Goal: Task Accomplishment & Management: Complete application form

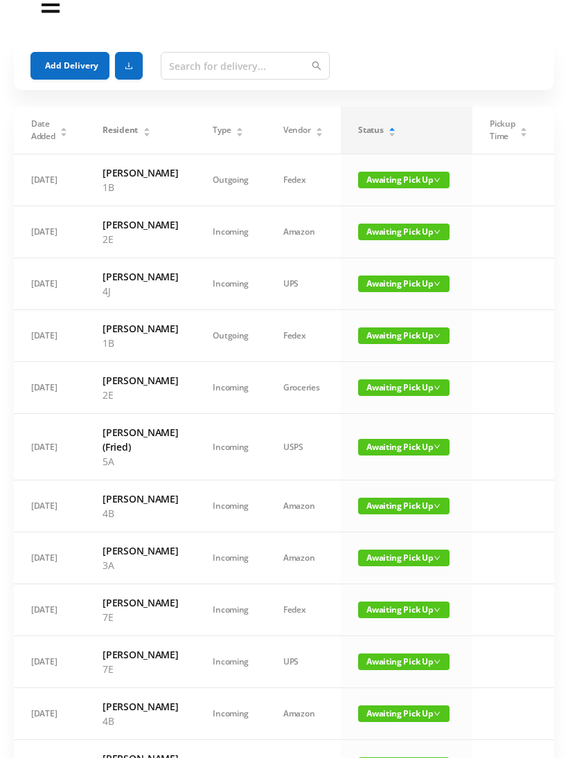
scroll to position [25, 0]
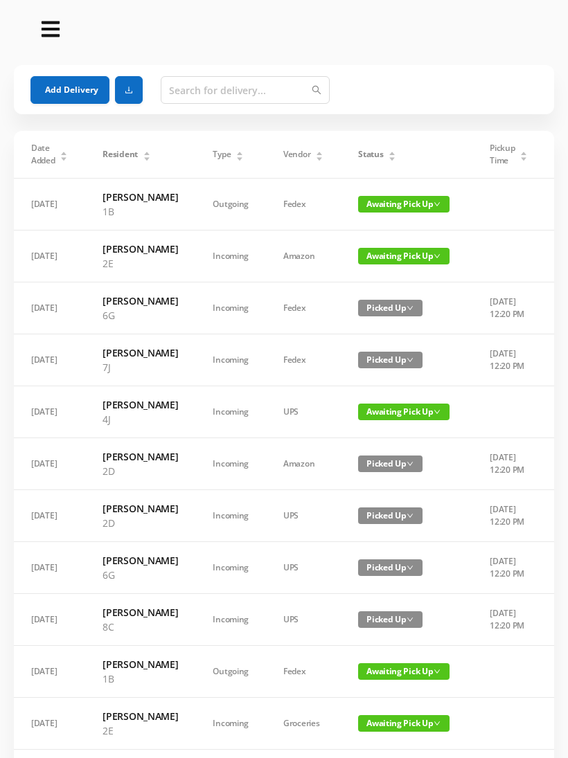
click at [386, 148] on div "Status" at bounding box center [377, 154] width 38 height 12
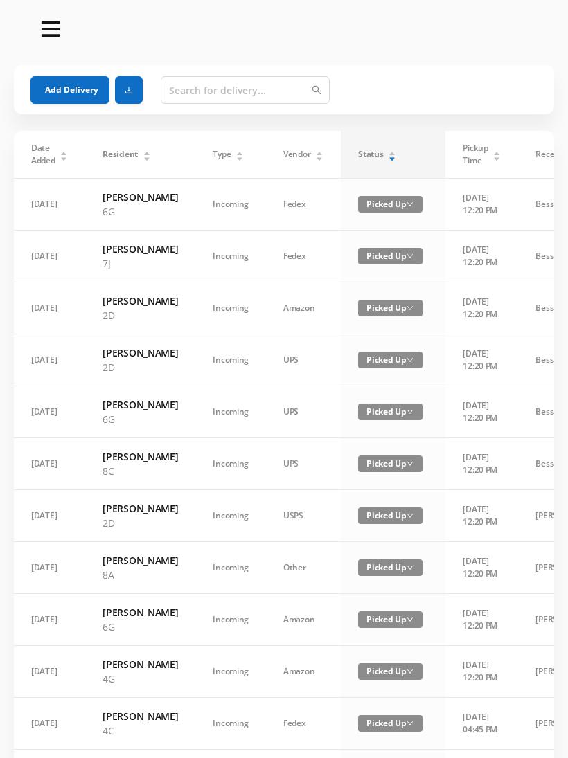
click at [383, 157] on div "Status" at bounding box center [377, 154] width 38 height 12
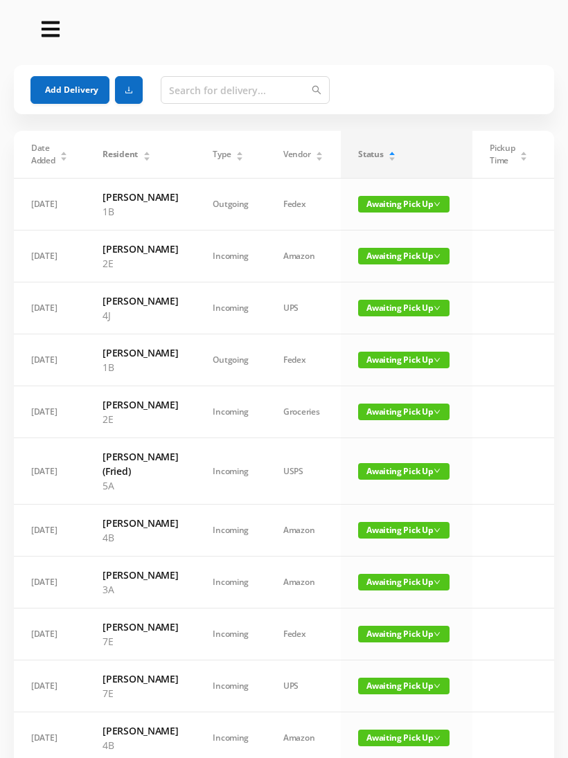
click at [75, 87] on button "Add Delivery" at bounding box center [69, 90] width 79 height 28
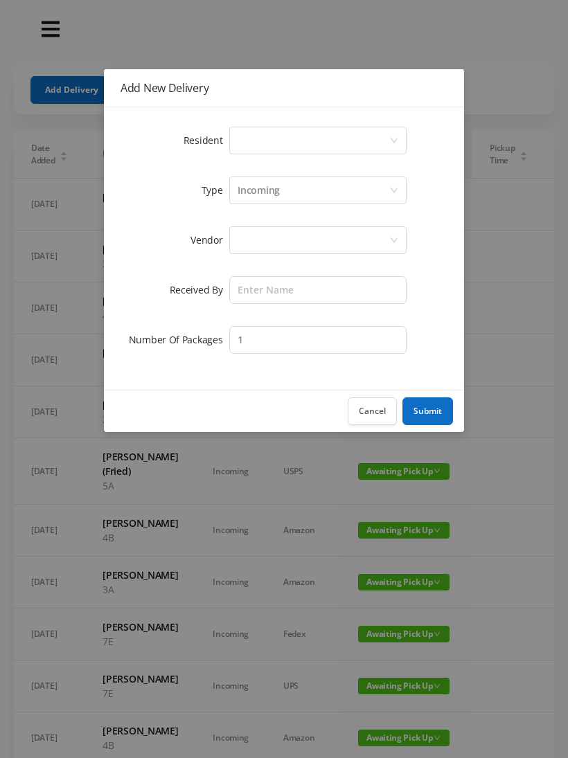
click at [397, 145] on icon "icon: down" at bounding box center [394, 141] width 8 height 10
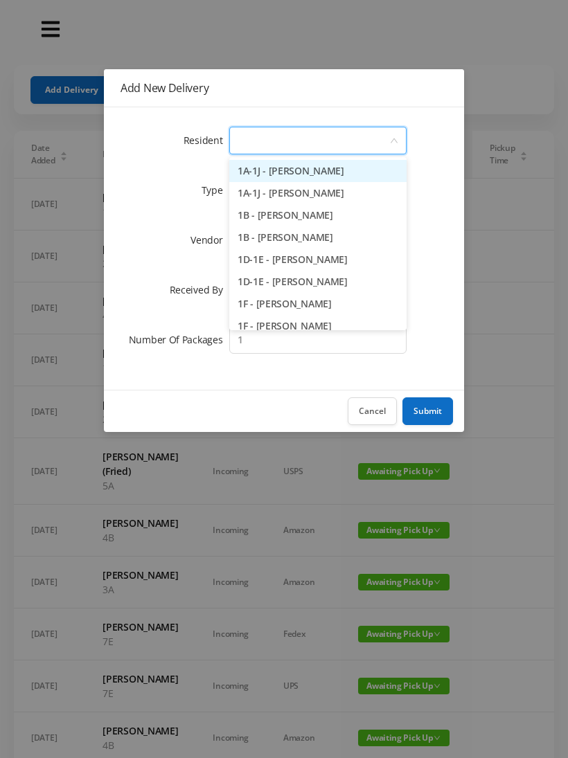
click at [329, 167] on li "1A-1J - [PERSON_NAME]" at bounding box center [317, 171] width 177 height 22
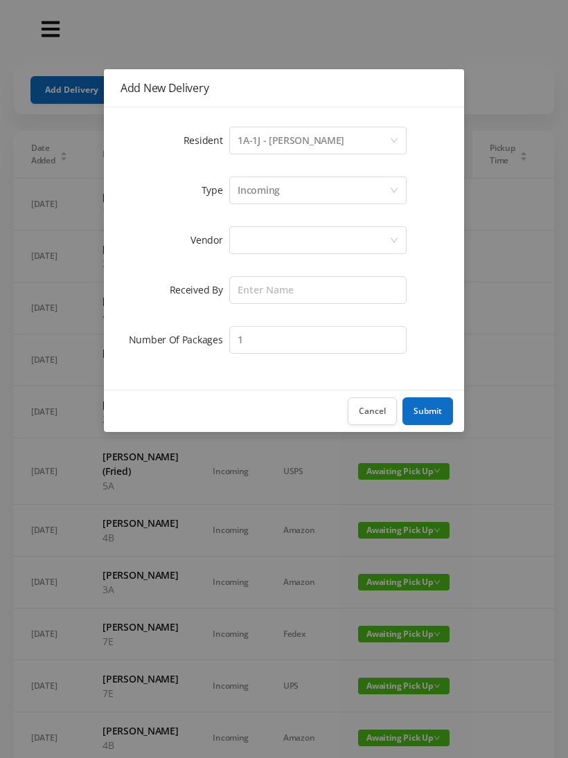
click at [323, 242] on div at bounding box center [313, 240] width 152 height 26
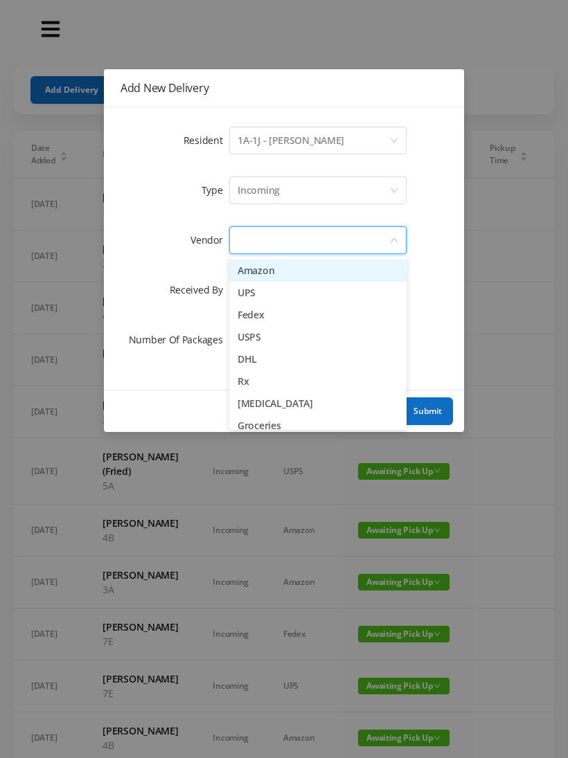
click at [274, 293] on li "UPS" at bounding box center [317, 293] width 177 height 22
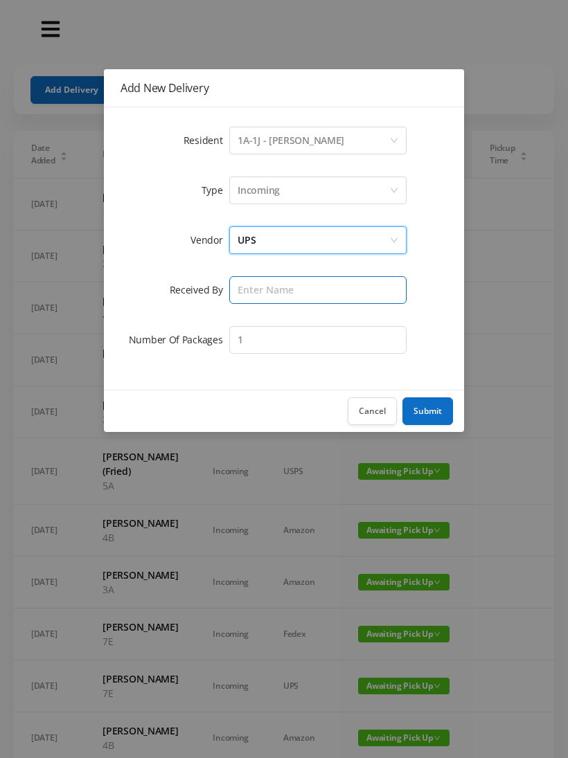
click at [316, 287] on input "text" at bounding box center [317, 290] width 177 height 28
type input "[PERSON_NAME]"
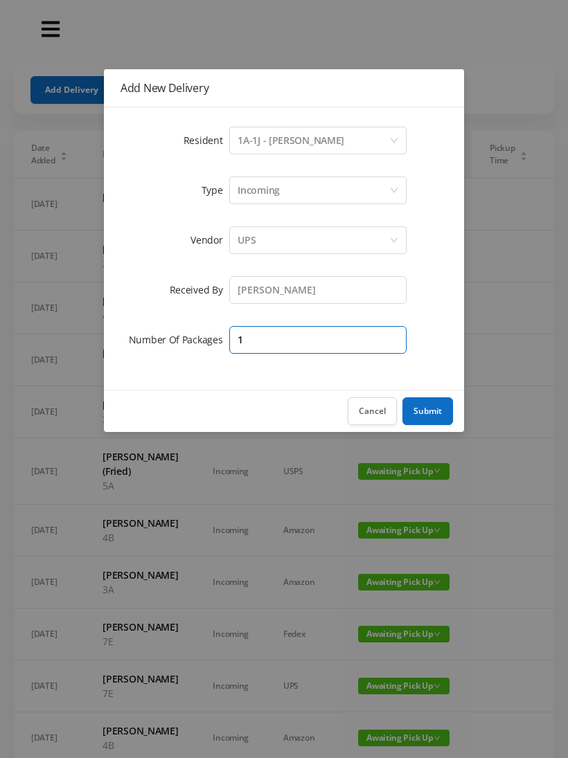
click at [343, 340] on input "1" at bounding box center [317, 340] width 177 height 28
type input "2"
click at [428, 420] on button "Submit" at bounding box center [427, 411] width 51 height 28
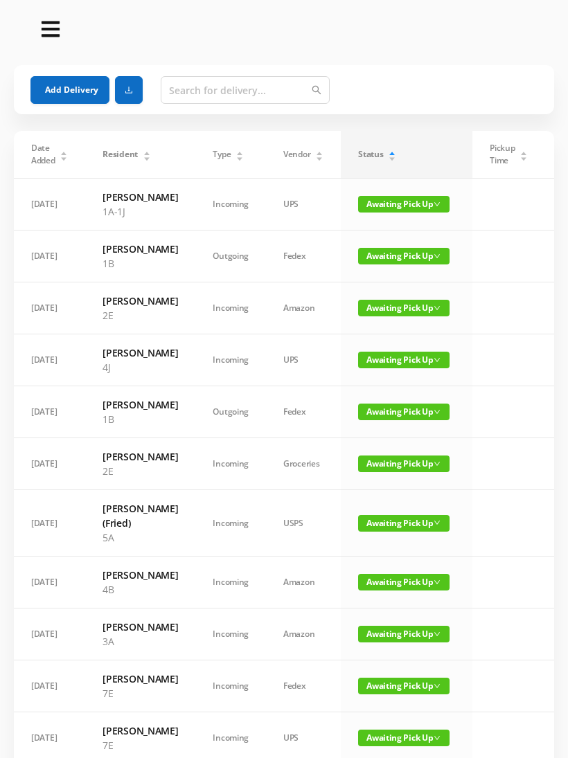
click at [82, 87] on button "Add Delivery" at bounding box center [69, 90] width 79 height 28
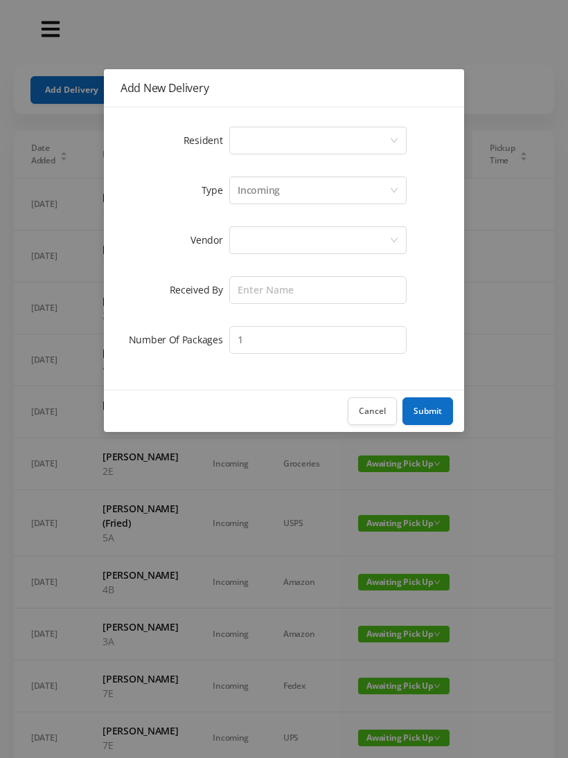
click at [396, 142] on icon "icon: down" at bounding box center [394, 140] width 8 height 8
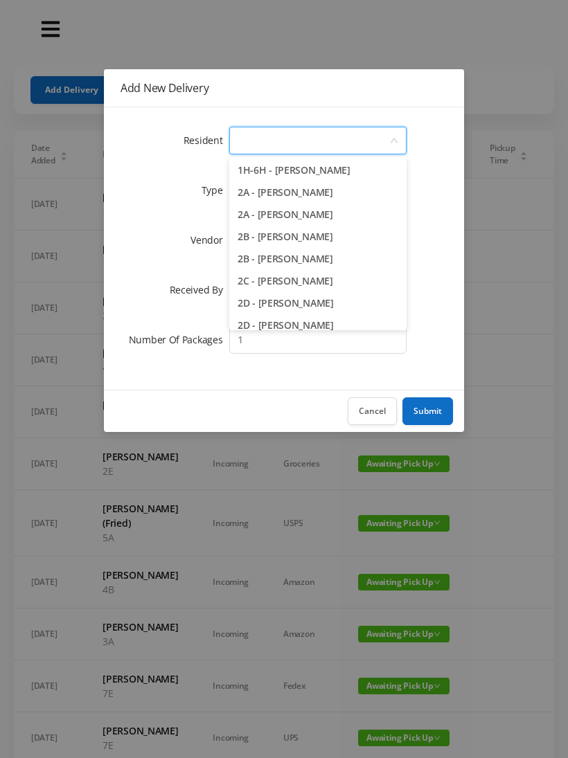
scroll to position [247, 0]
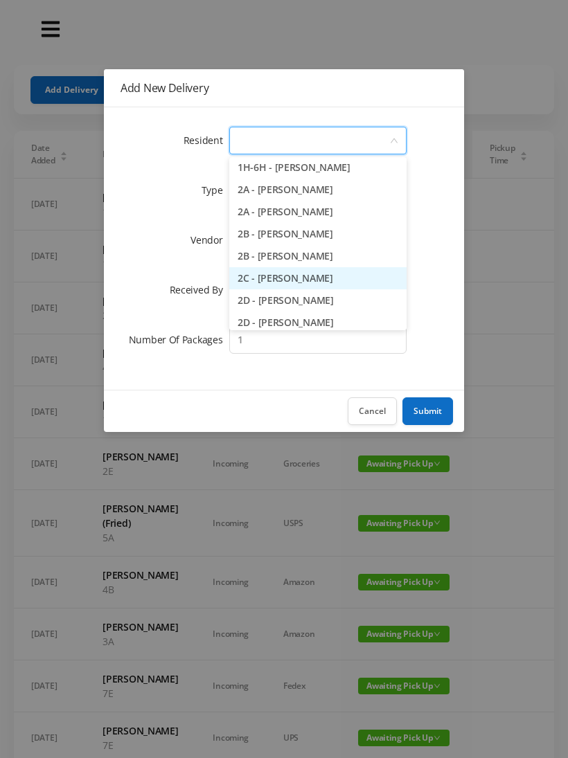
click at [317, 278] on li "2C - [PERSON_NAME]" at bounding box center [317, 278] width 177 height 22
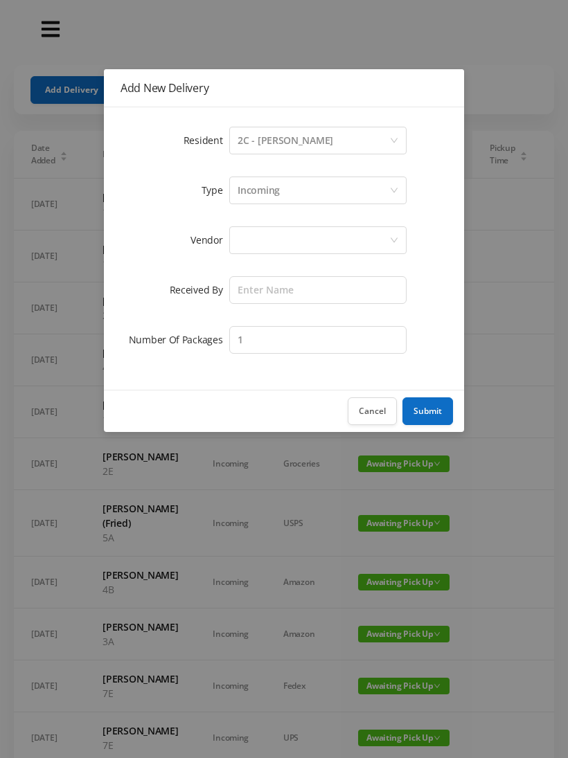
click at [376, 245] on div at bounding box center [313, 240] width 152 height 26
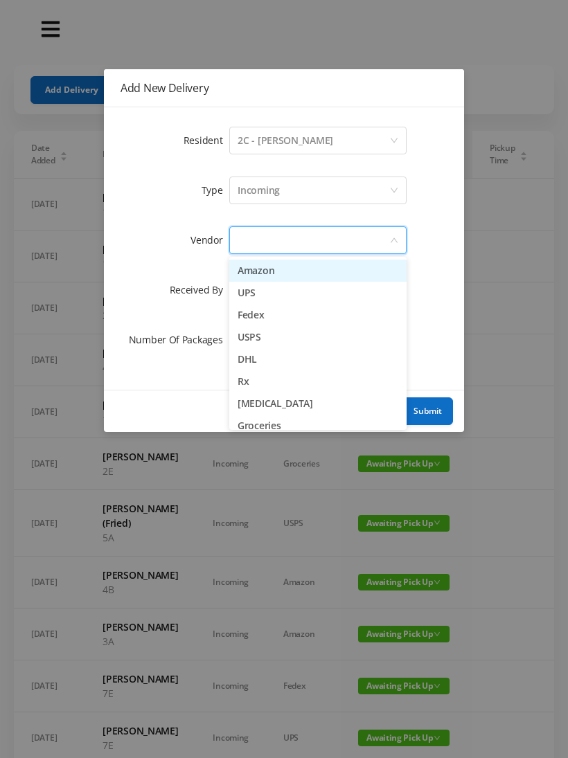
click at [258, 296] on li "UPS" at bounding box center [317, 293] width 177 height 22
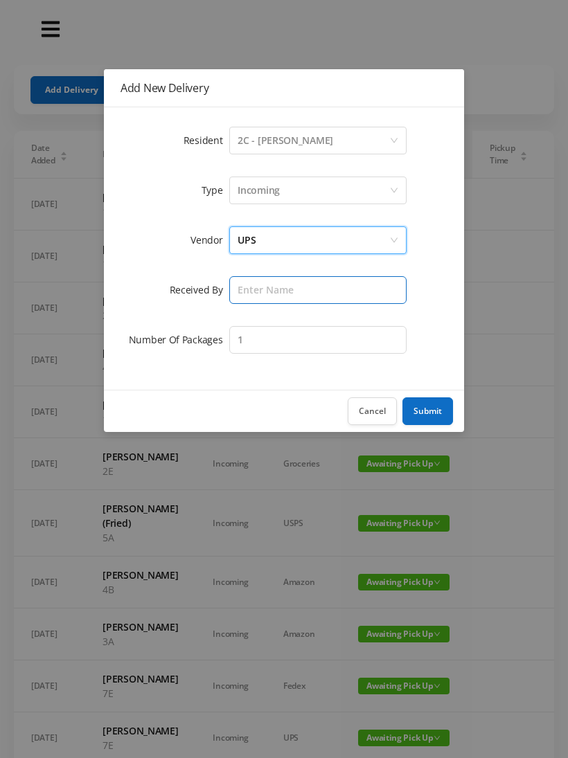
click at [343, 287] on input "text" at bounding box center [317, 290] width 177 height 28
type input "[PERSON_NAME]"
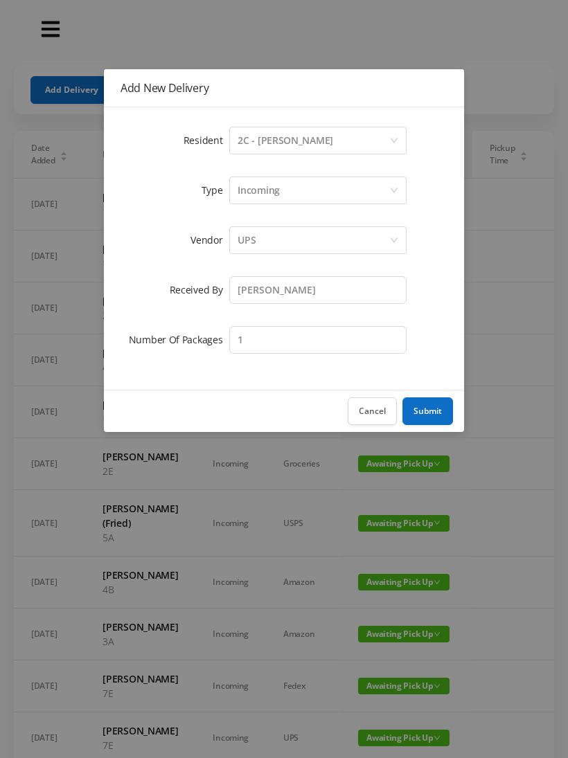
click at [424, 412] on button "Submit" at bounding box center [427, 411] width 51 height 28
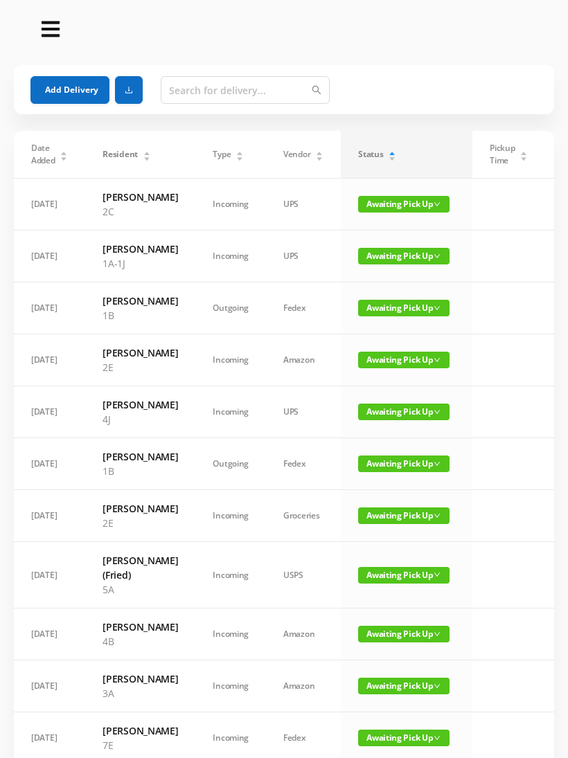
scroll to position [1, 0]
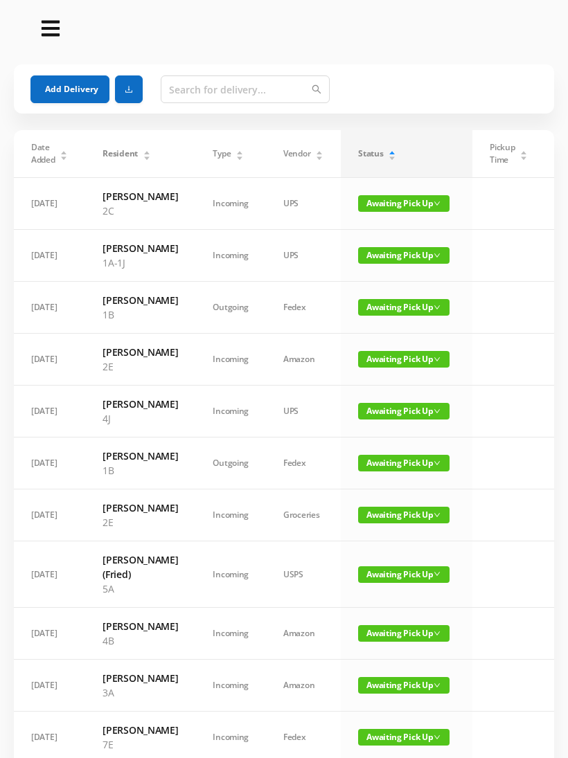
click at [58, 87] on button "Add Delivery" at bounding box center [69, 89] width 79 height 28
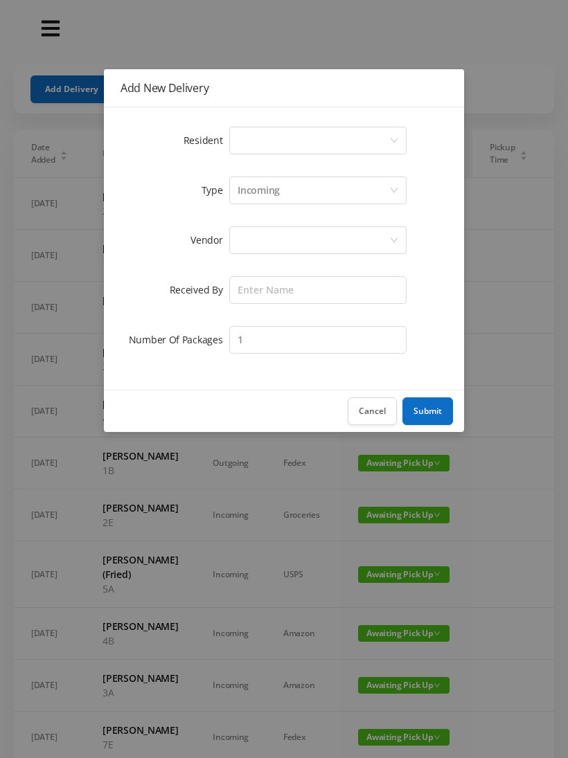
click at [399, 134] on div "Select a person" at bounding box center [317, 141] width 177 height 28
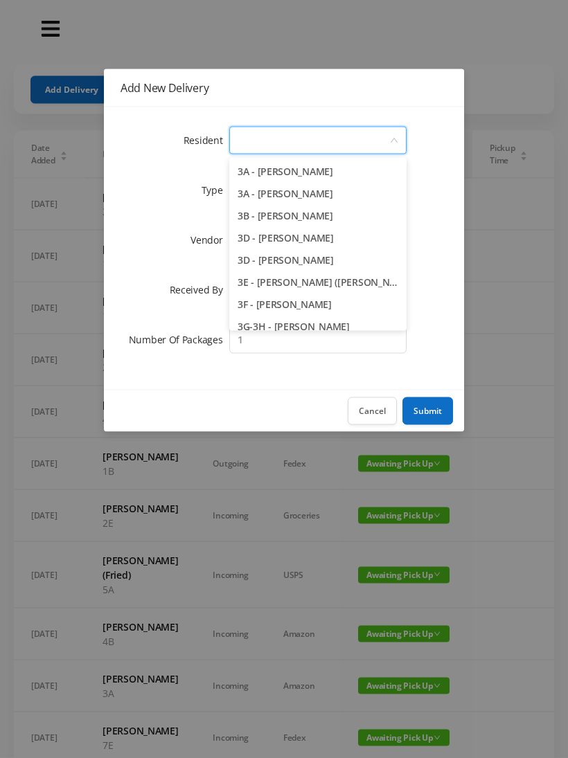
scroll to position [576, 0]
click at [309, 199] on li "3A - [PERSON_NAME]" at bounding box center [317, 194] width 177 height 22
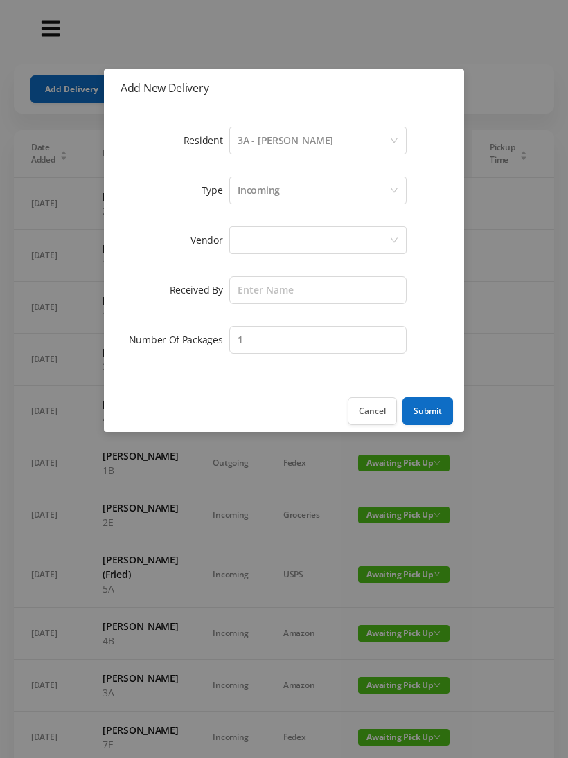
click at [333, 236] on div at bounding box center [313, 240] width 152 height 26
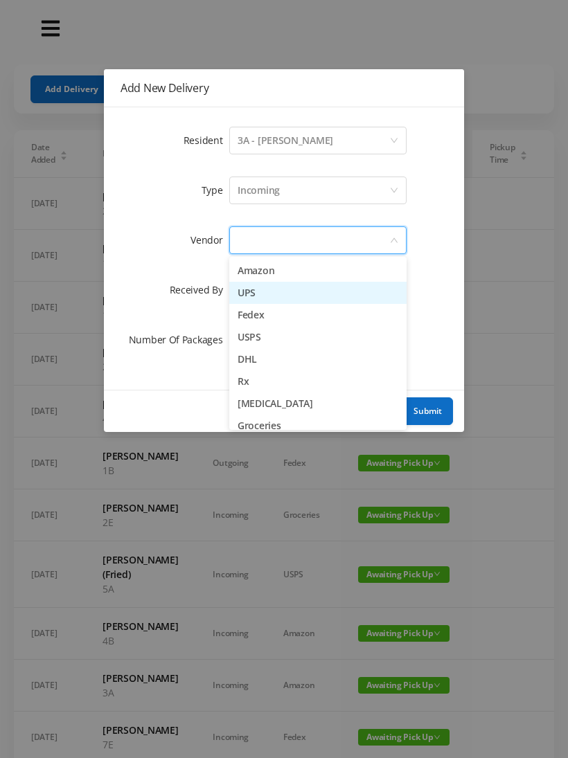
click at [262, 296] on li "UPS" at bounding box center [317, 293] width 177 height 22
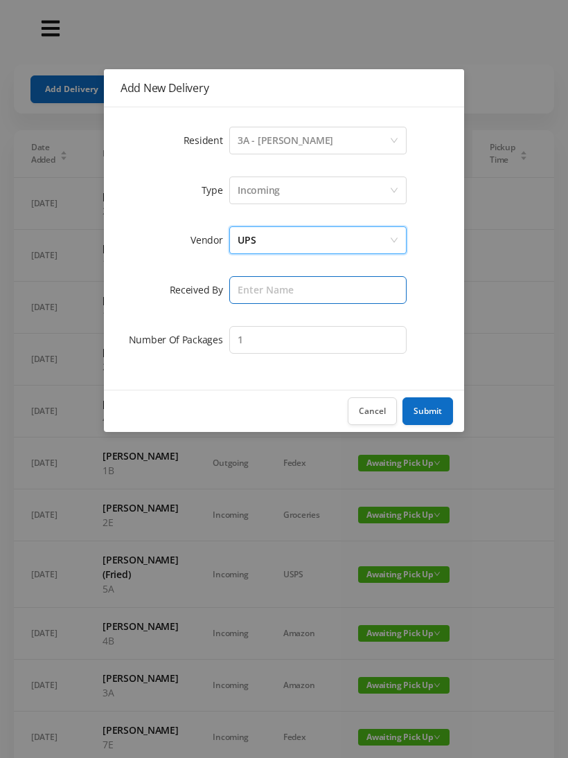
click at [312, 289] on input "text" at bounding box center [317, 290] width 177 height 28
type input "[PERSON_NAME]"
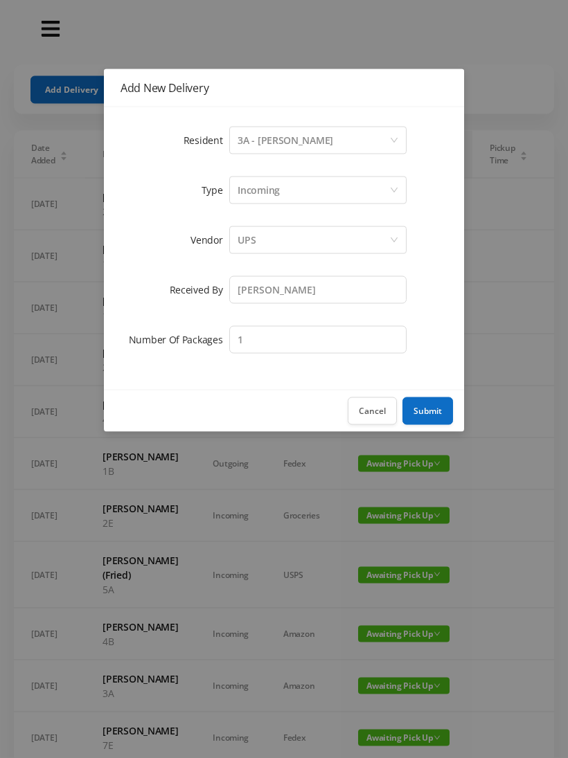
click at [406, 518] on div "Add New Delivery Resident Select a person 3A - [PERSON_NAME] Type Incoming Vend…" at bounding box center [284, 379] width 568 height 758
click at [431, 412] on button "Submit" at bounding box center [427, 411] width 51 height 28
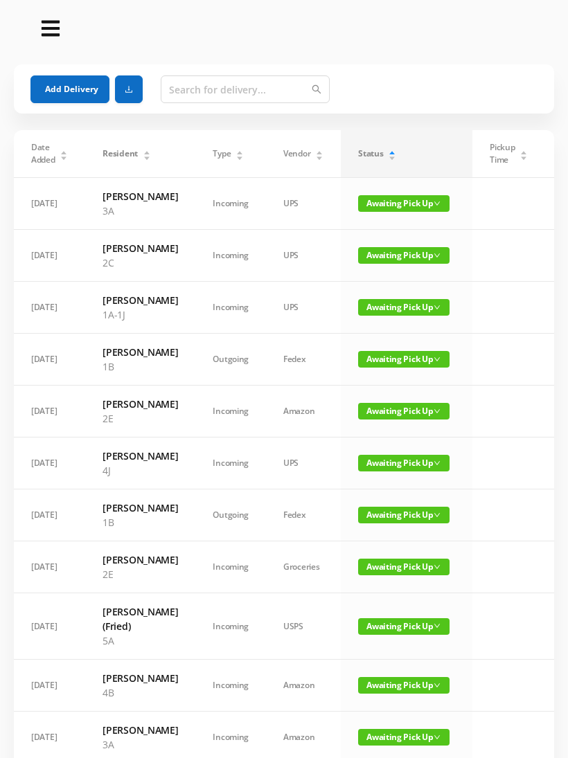
click at [57, 87] on button "Add Delivery" at bounding box center [69, 89] width 79 height 28
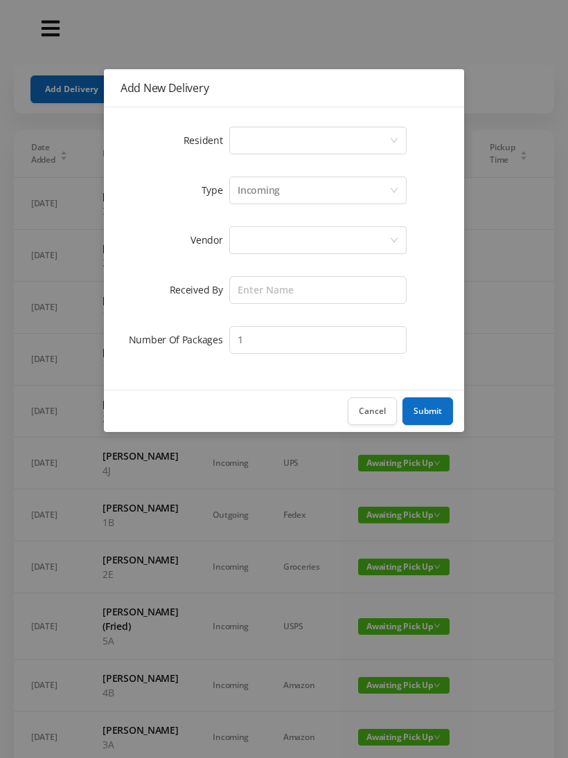
click at [379, 136] on div "Select a person" at bounding box center [313, 140] width 152 height 26
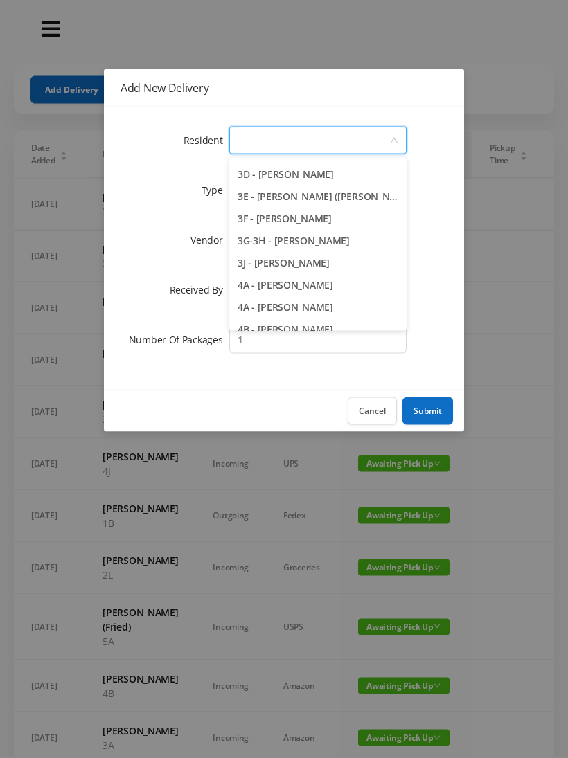
scroll to position [662, 0]
click at [309, 220] on li "3F - [PERSON_NAME]" at bounding box center [317, 219] width 177 height 22
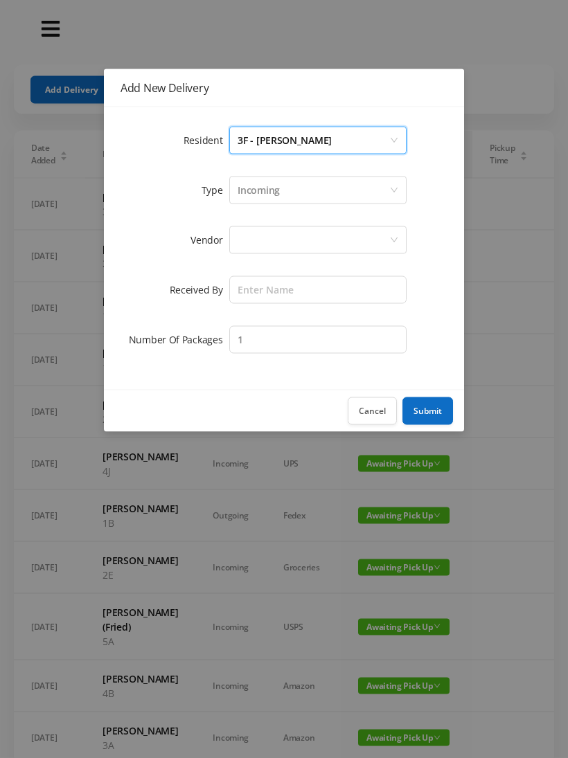
scroll to position [1, 0]
click at [334, 243] on div at bounding box center [313, 240] width 152 height 26
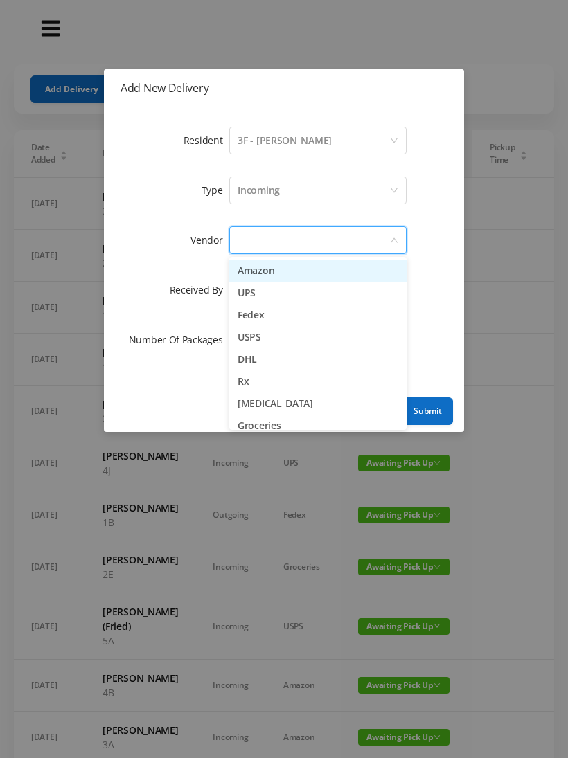
click at [262, 299] on li "UPS" at bounding box center [317, 293] width 177 height 22
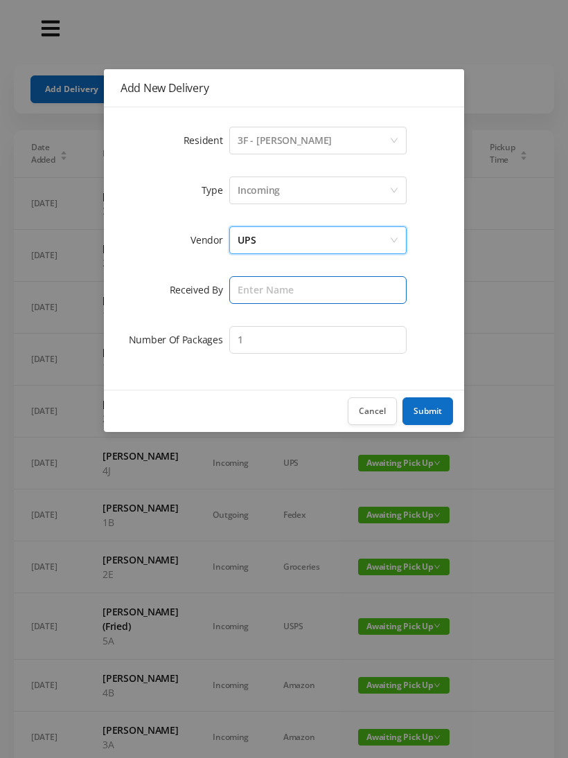
click at [323, 287] on input "text" at bounding box center [317, 290] width 177 height 28
type input "[PERSON_NAME]"
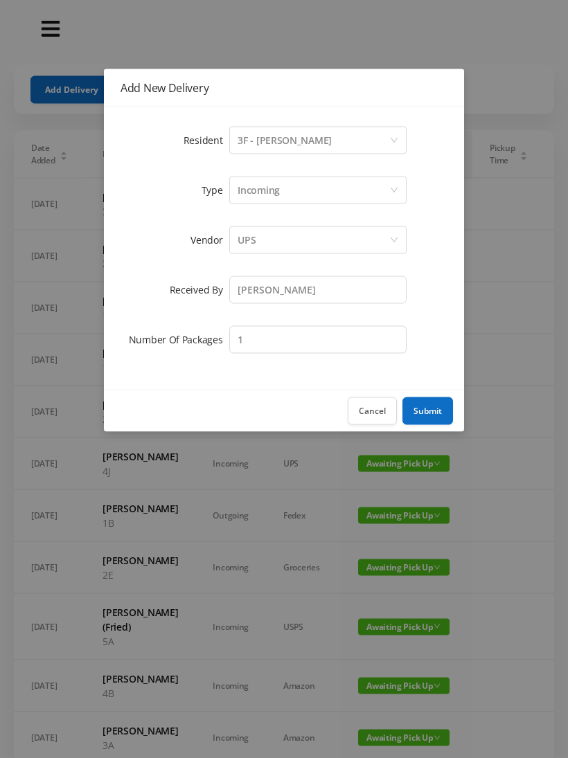
click at [426, 407] on button "Submit" at bounding box center [427, 411] width 51 height 28
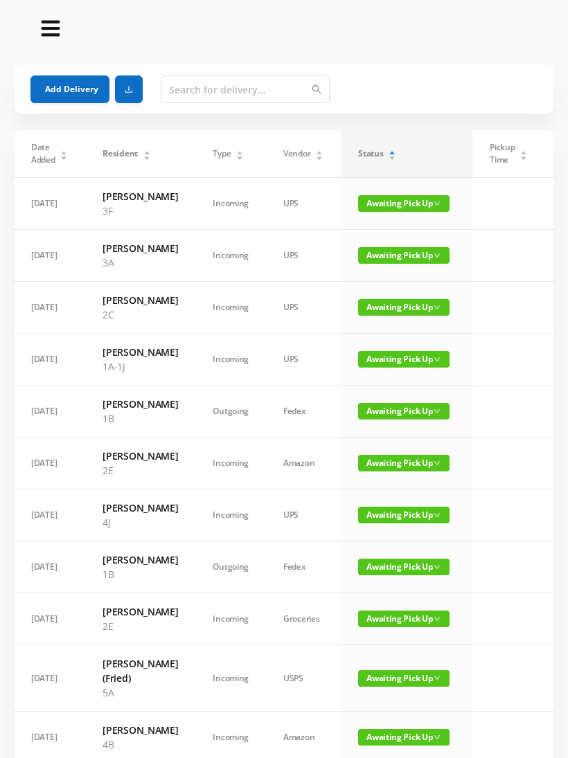
click at [73, 91] on button "Add Delivery" at bounding box center [69, 89] width 79 height 28
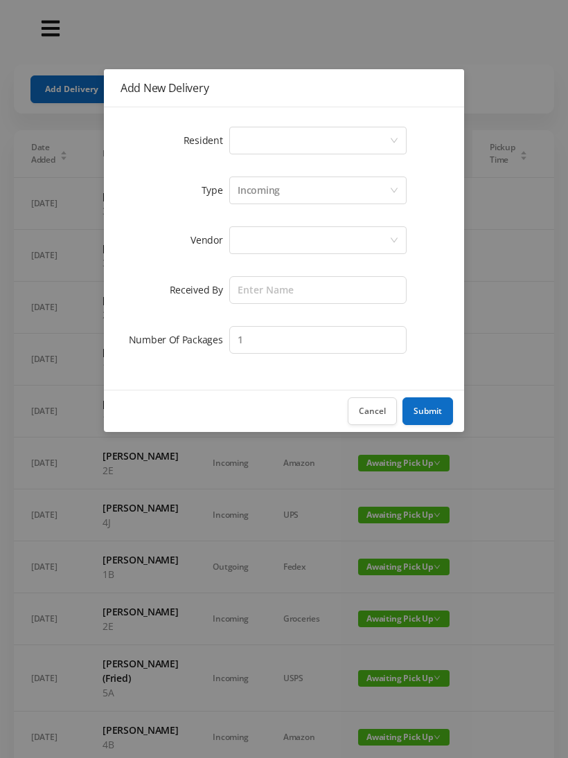
click at [388, 139] on div "Select a person" at bounding box center [313, 140] width 152 height 26
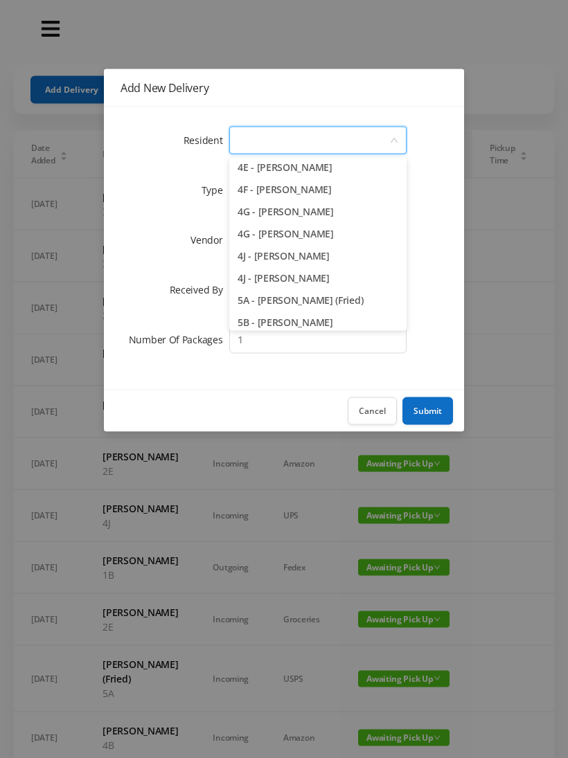
scroll to position [984, 0]
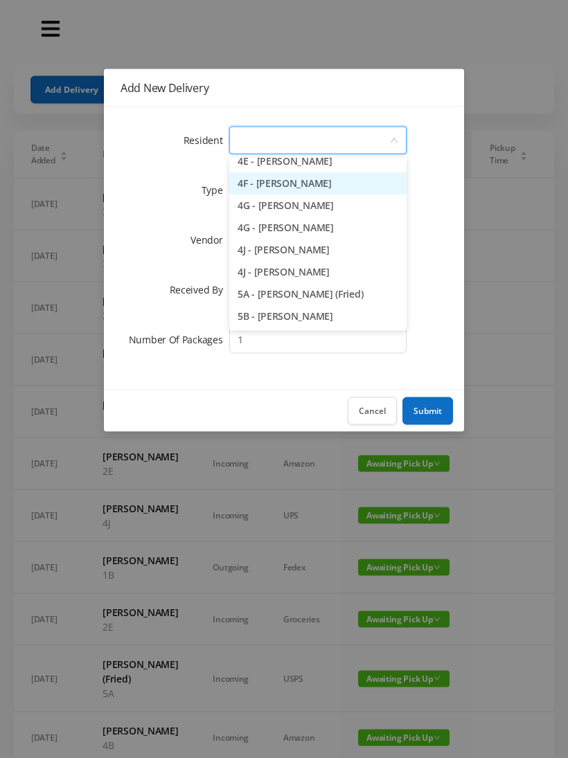
click at [322, 188] on li "4F - [PERSON_NAME]" at bounding box center [317, 184] width 177 height 22
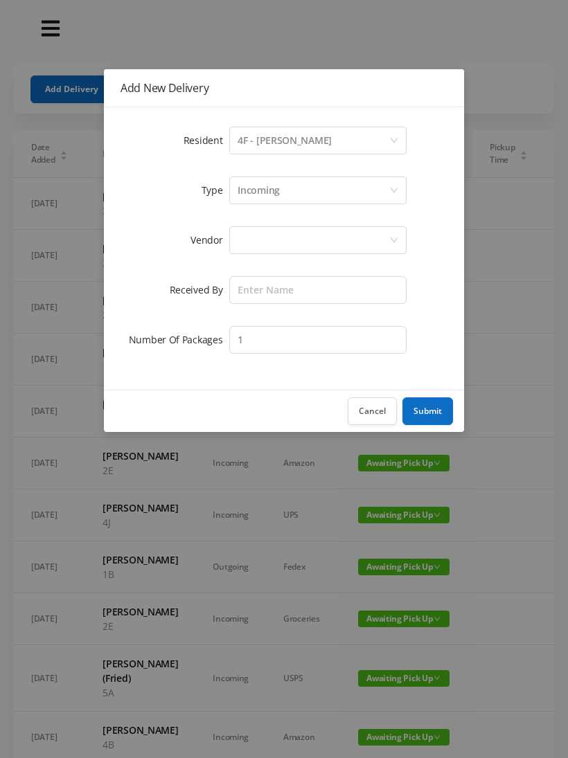
click at [310, 242] on div at bounding box center [313, 240] width 152 height 26
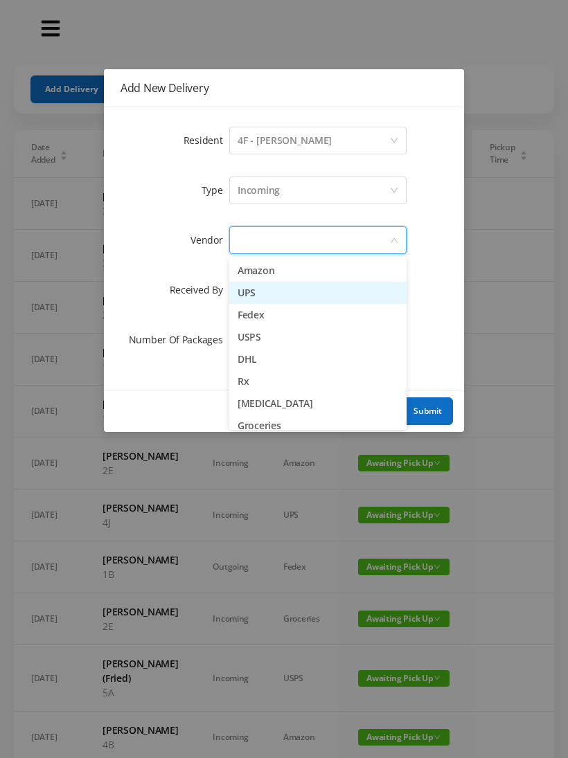
click at [278, 296] on li "UPS" at bounding box center [317, 293] width 177 height 22
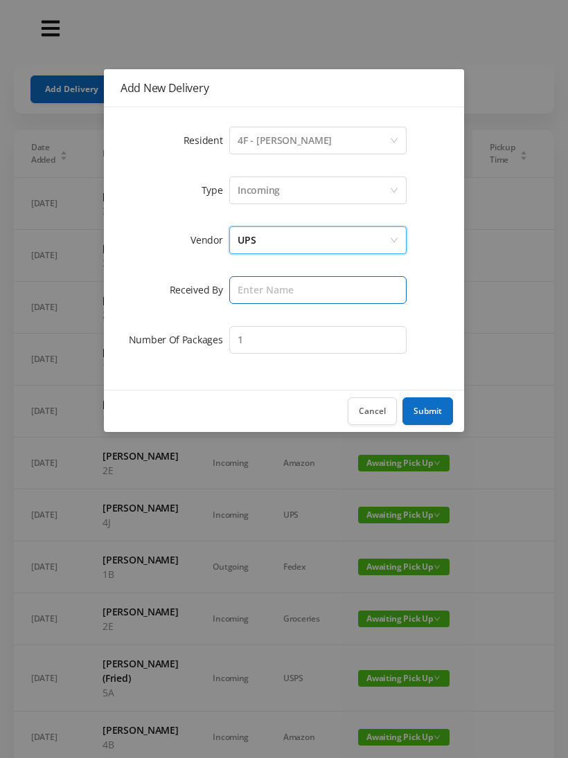
click at [327, 292] on input "text" at bounding box center [317, 290] width 177 height 28
type input "[PERSON_NAME]"
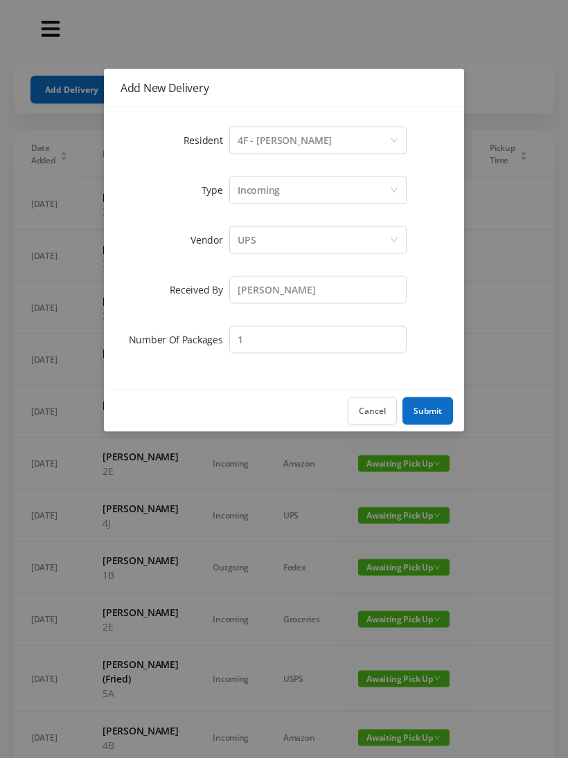
click at [420, 410] on button "Submit" at bounding box center [427, 411] width 51 height 28
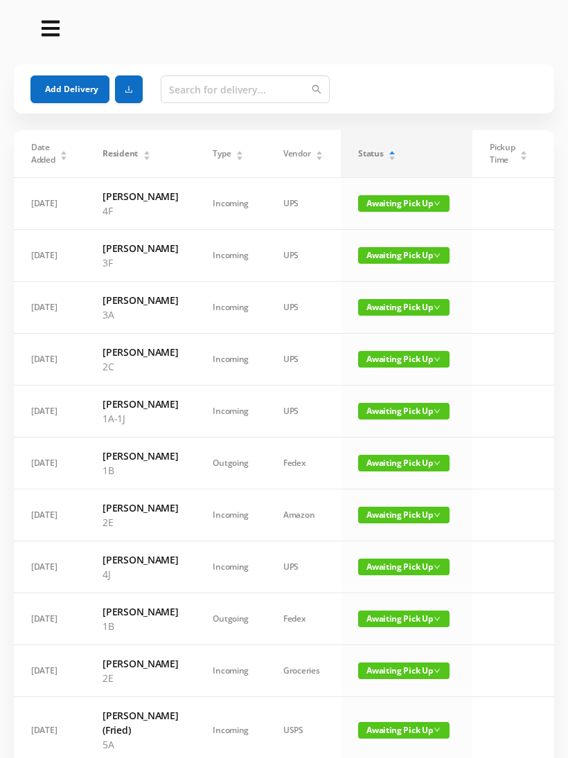
click at [53, 78] on button "Add Delivery" at bounding box center [69, 89] width 79 height 28
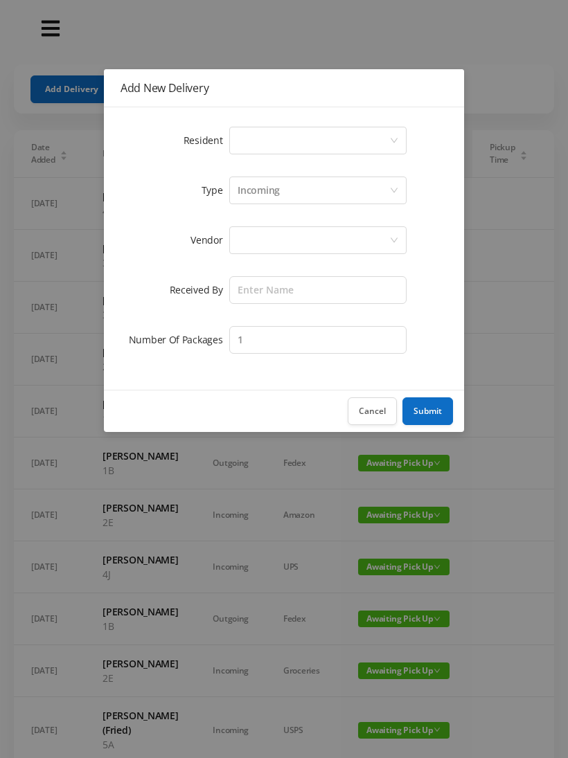
click at [382, 132] on div "Select a person" at bounding box center [313, 140] width 152 height 26
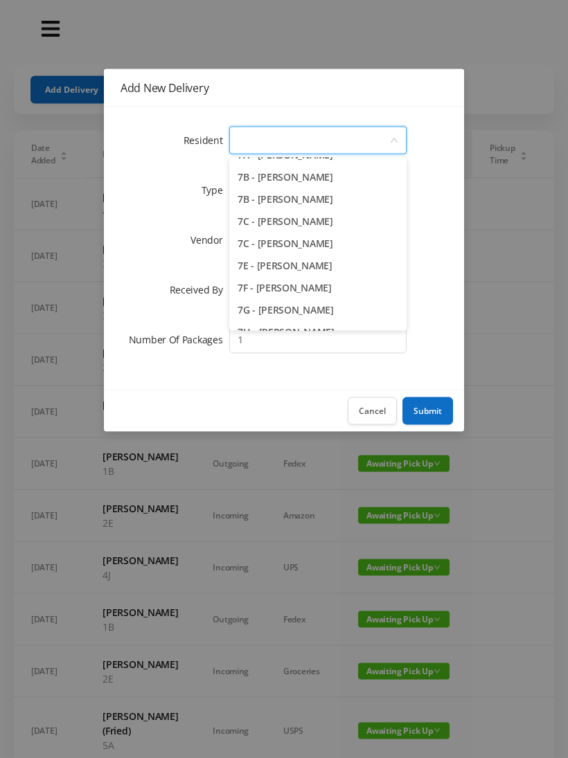
scroll to position [1650, 0]
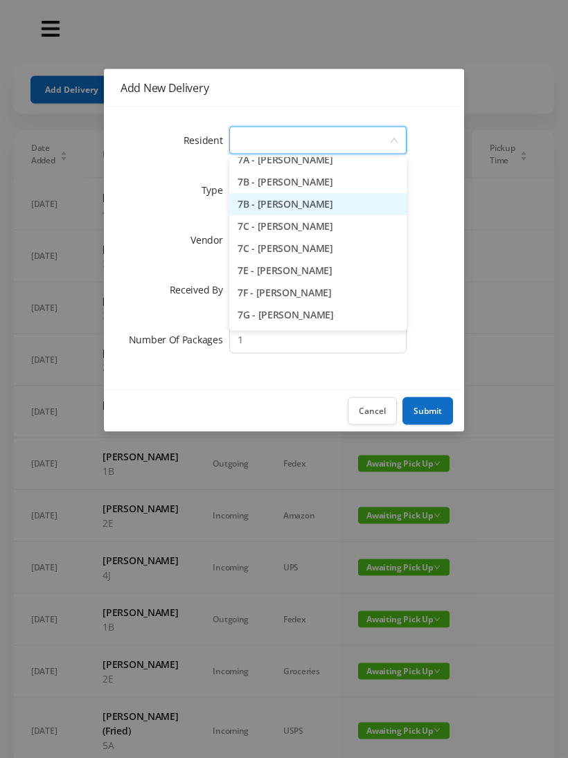
click at [314, 206] on li "7B - [PERSON_NAME]" at bounding box center [317, 205] width 177 height 22
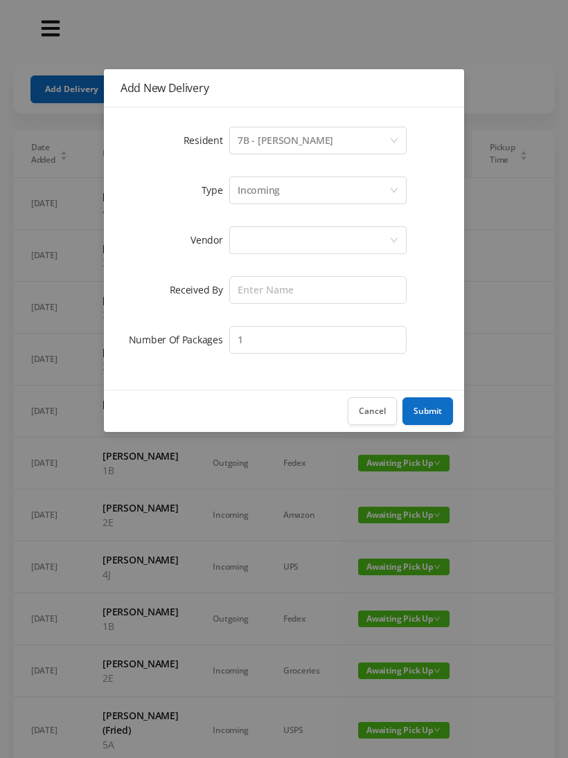
click at [327, 237] on div at bounding box center [313, 240] width 152 height 26
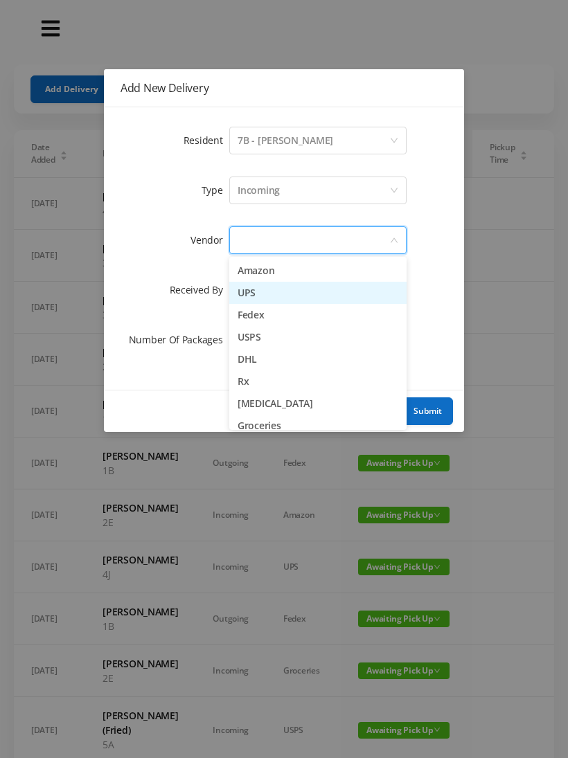
click at [269, 293] on li "UPS" at bounding box center [317, 293] width 177 height 22
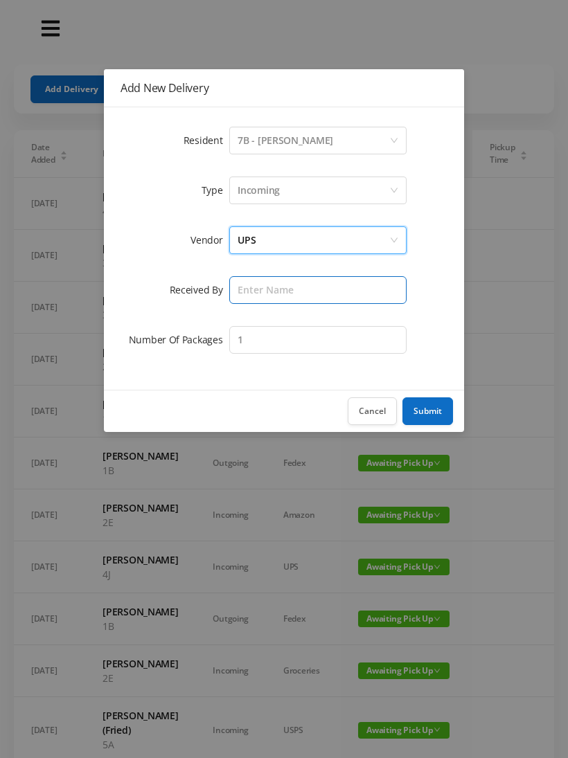
click at [316, 291] on input "text" at bounding box center [317, 290] width 177 height 28
type input "[PERSON_NAME]"
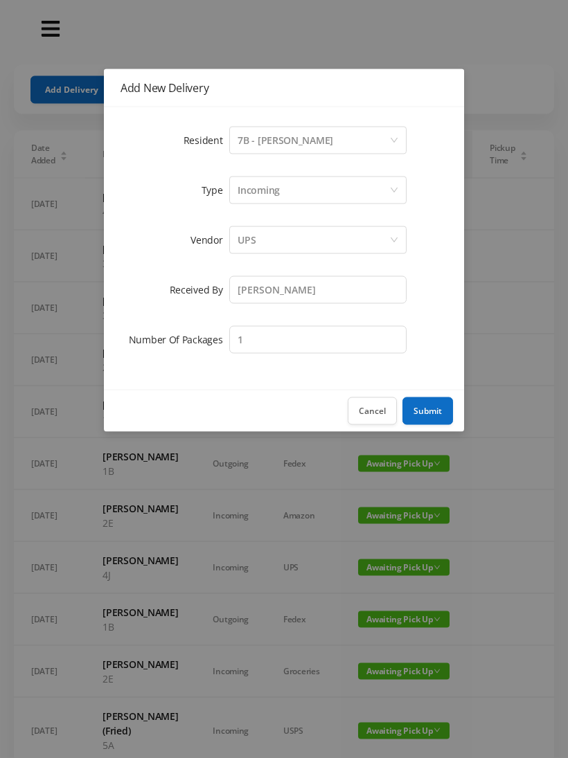
click at [421, 411] on button "Submit" at bounding box center [427, 411] width 51 height 28
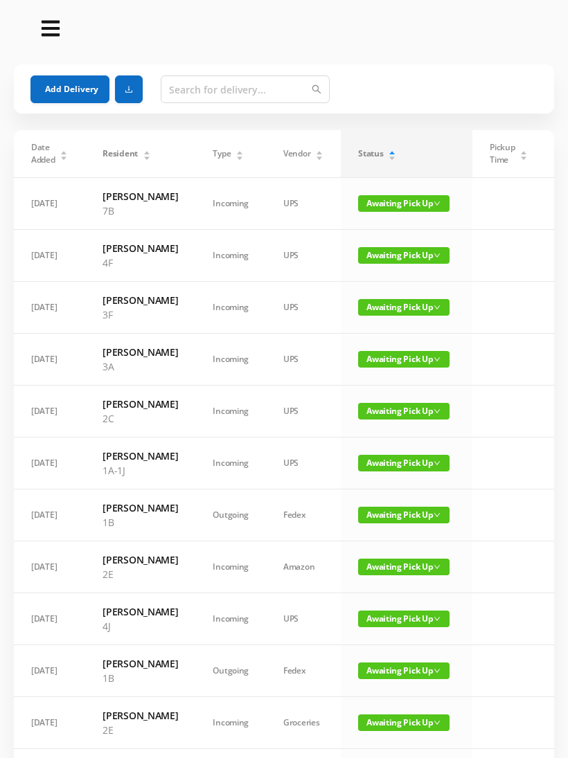
click at [58, 92] on button "Add Delivery" at bounding box center [69, 89] width 79 height 28
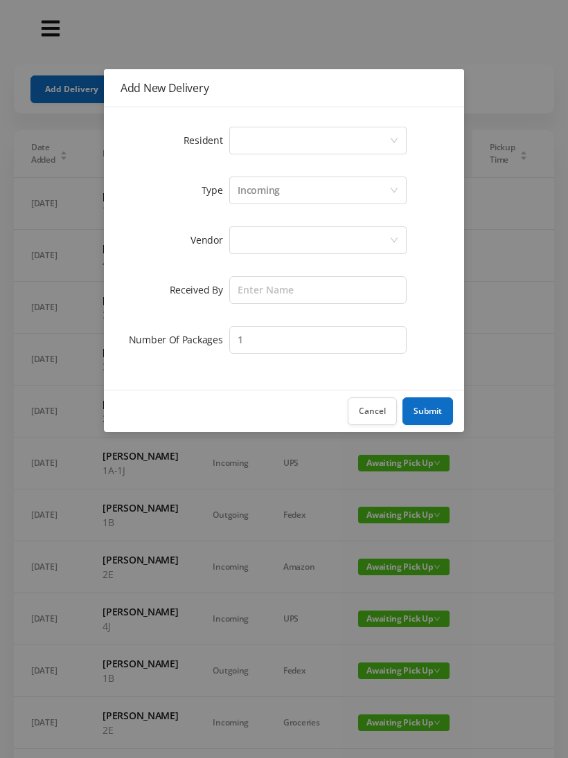
click at [395, 140] on icon "icon: down" at bounding box center [394, 140] width 8 height 8
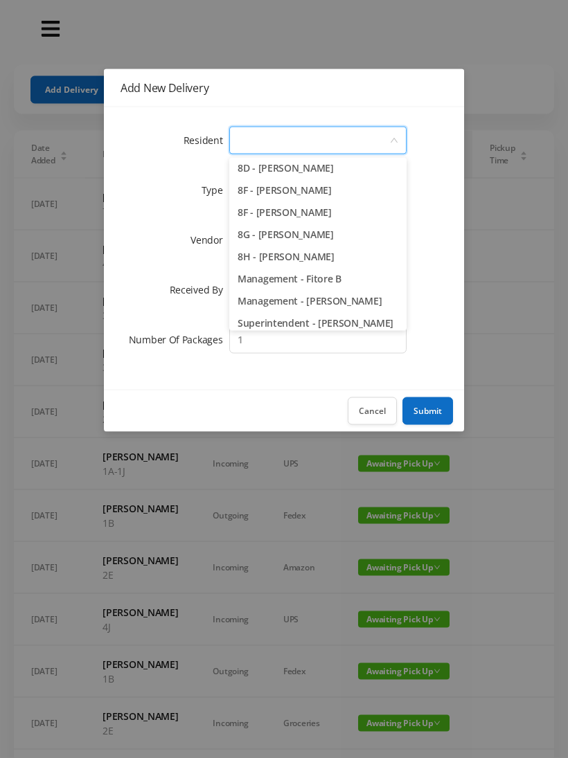
scroll to position [1995, 0]
click at [312, 197] on li "8F - [PERSON_NAME]" at bounding box center [317, 192] width 177 height 22
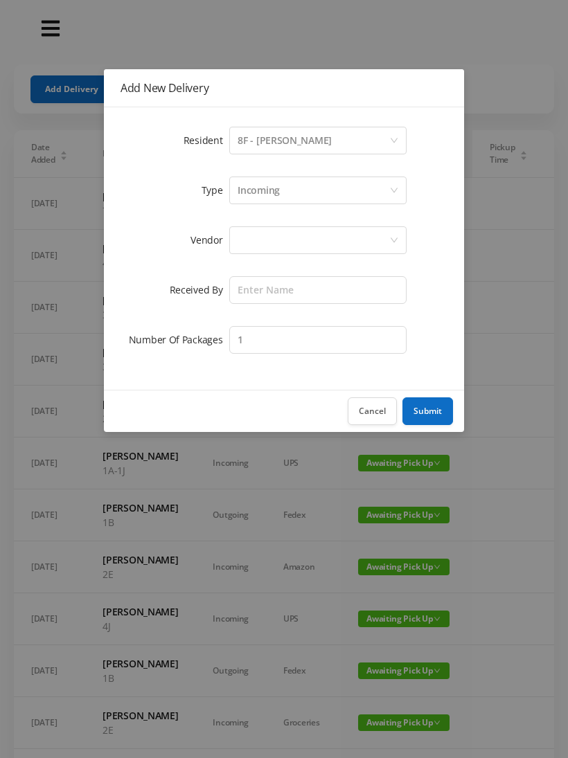
click at [315, 239] on div at bounding box center [313, 240] width 152 height 26
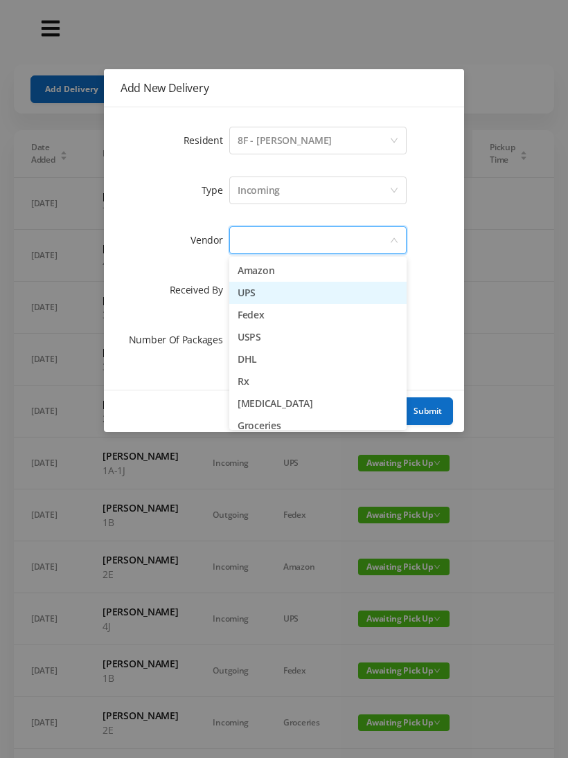
click at [274, 295] on li "UPS" at bounding box center [317, 293] width 177 height 22
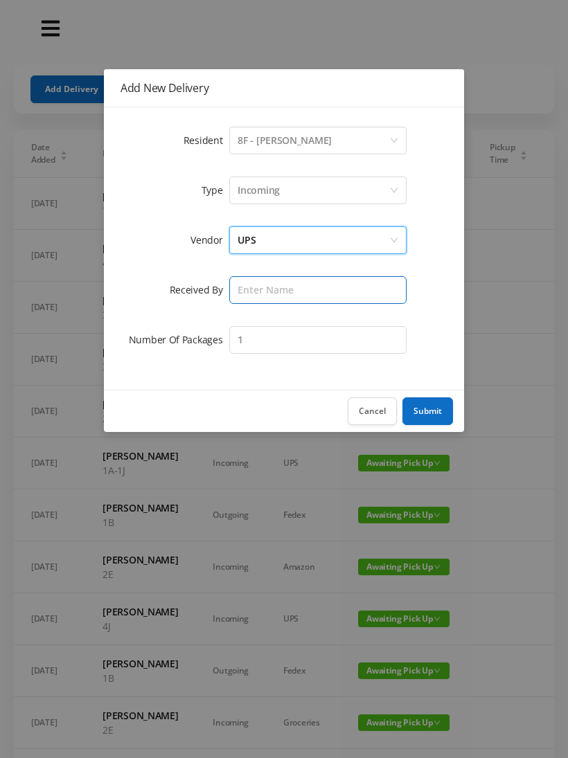
click at [326, 292] on input "text" at bounding box center [317, 290] width 177 height 28
type input "[PERSON_NAME]"
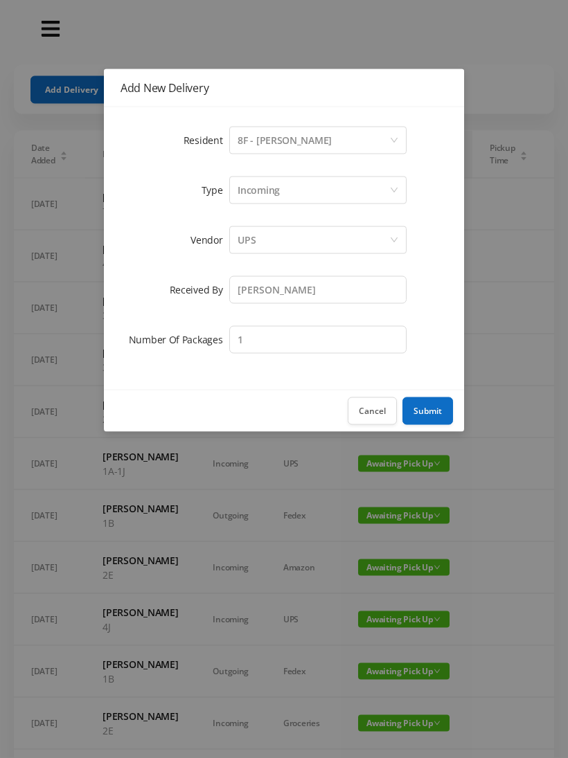
click at [429, 405] on button "Submit" at bounding box center [427, 411] width 51 height 28
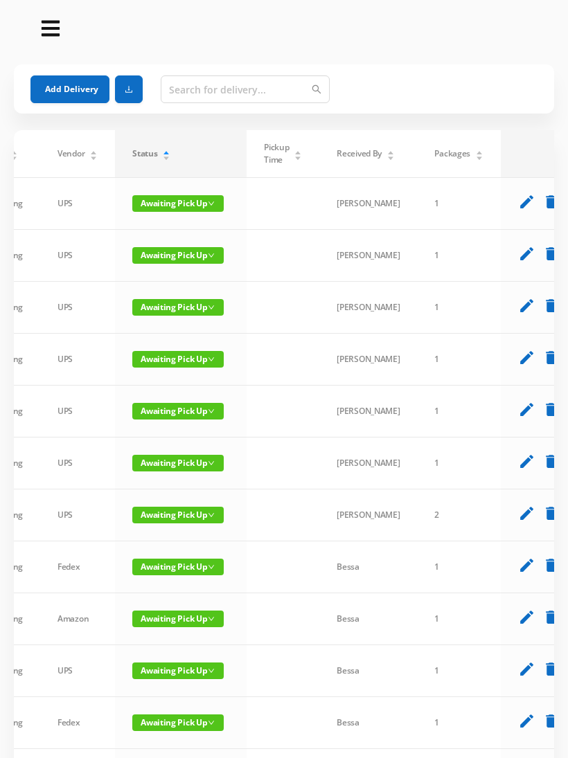
scroll to position [0, 225]
click at [518, 205] on icon "edit" at bounding box center [526, 201] width 17 height 17
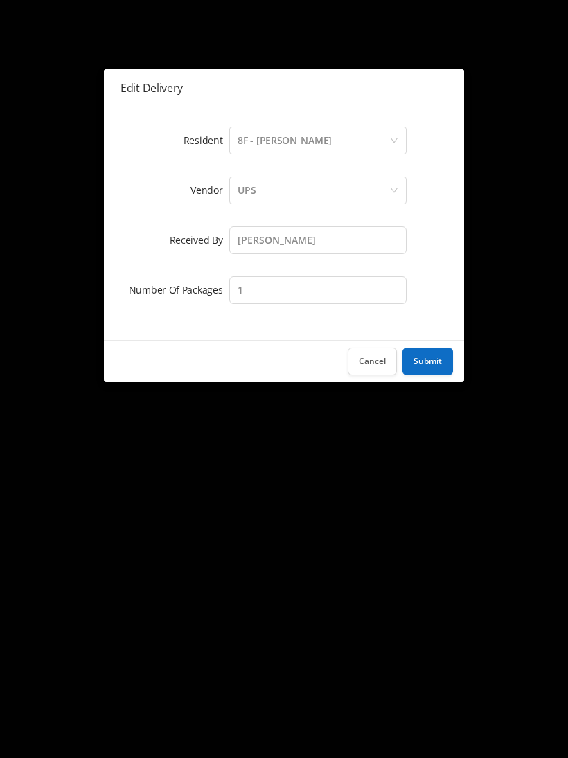
click at [383, 362] on button "Cancel" at bounding box center [371, 361] width 49 height 28
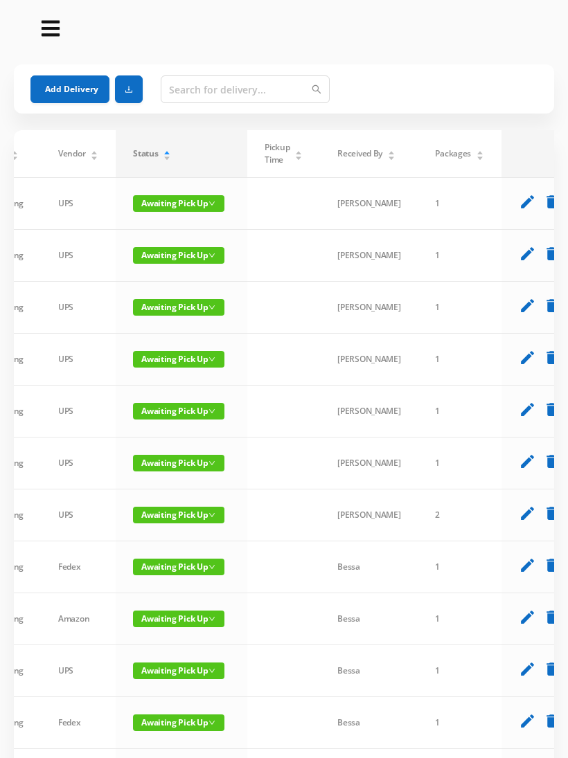
click at [71, 87] on button "Add Delivery" at bounding box center [69, 89] width 79 height 28
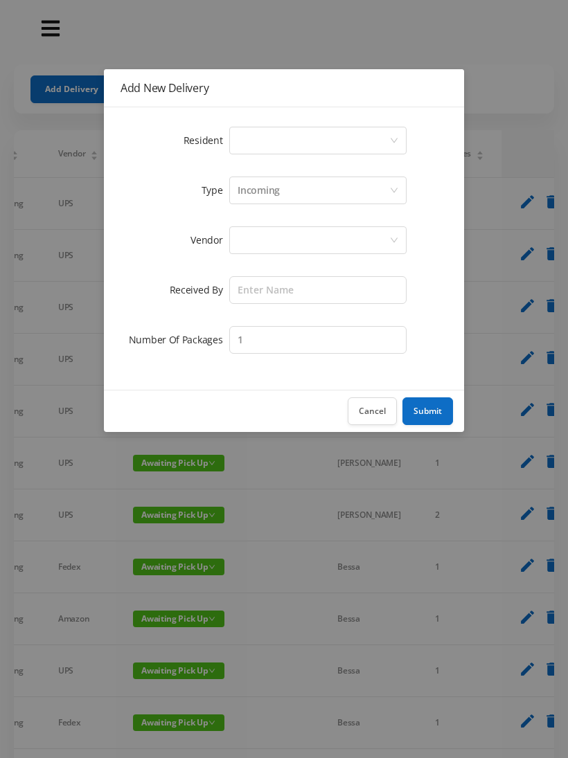
click at [386, 134] on div "Select a person" at bounding box center [313, 140] width 152 height 26
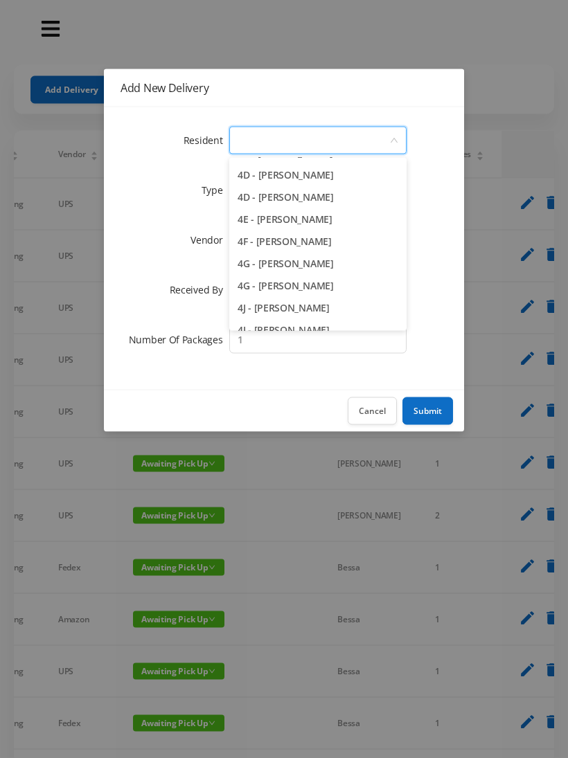
scroll to position [929, 0]
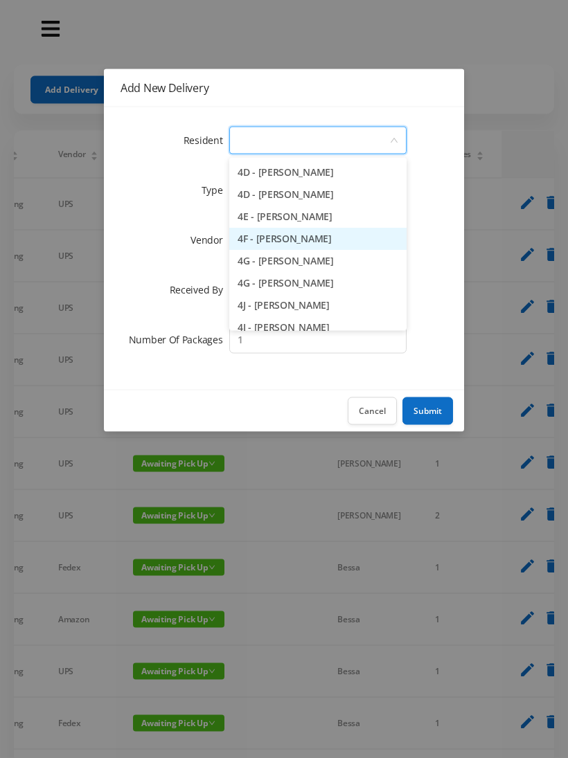
click at [316, 237] on li "4F - [PERSON_NAME]" at bounding box center [317, 239] width 177 height 22
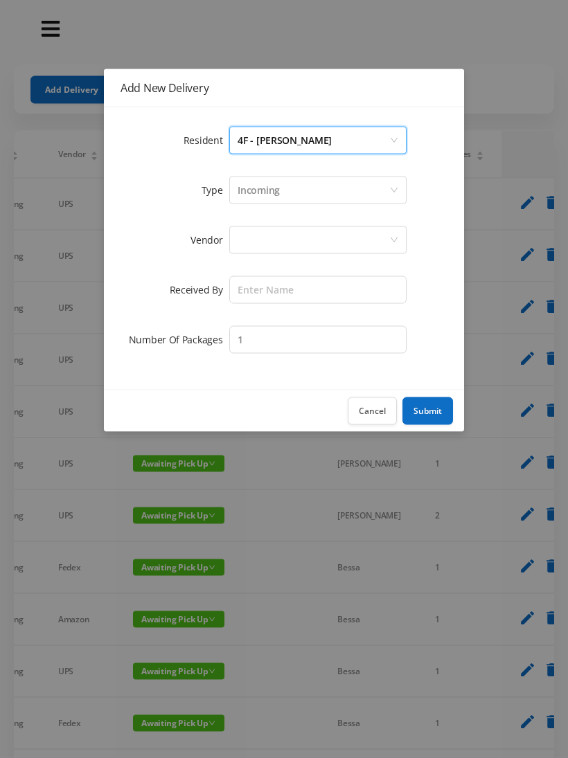
scroll to position [1, 0]
click at [323, 238] on div at bounding box center [313, 240] width 152 height 26
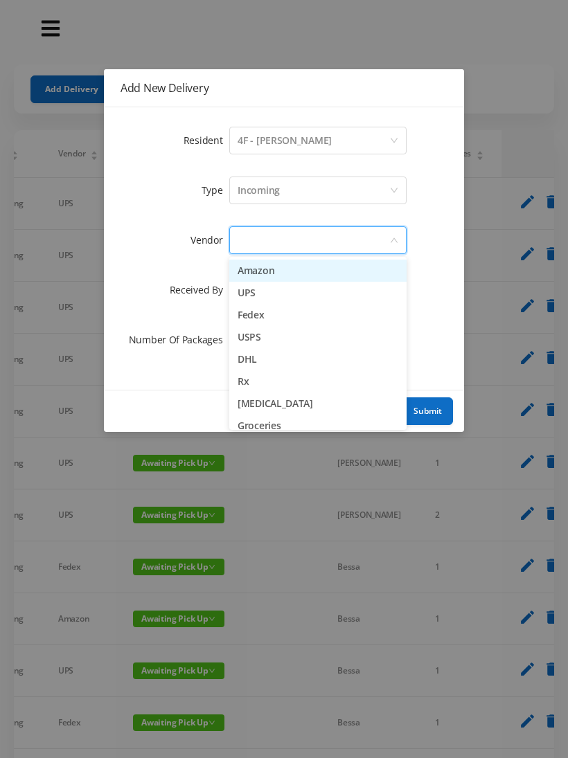
click at [266, 316] on li "Fedex" at bounding box center [317, 315] width 177 height 22
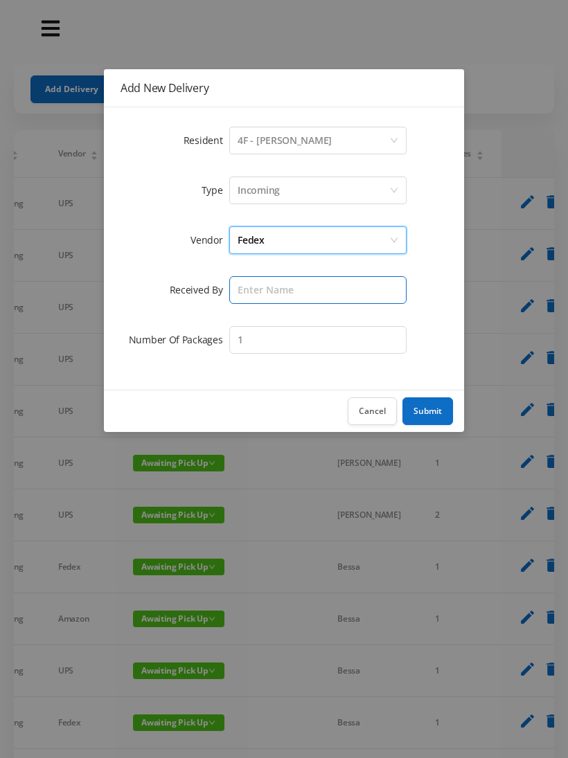
click at [318, 281] on input "text" at bounding box center [317, 290] width 177 height 28
type input "[PERSON_NAME]"
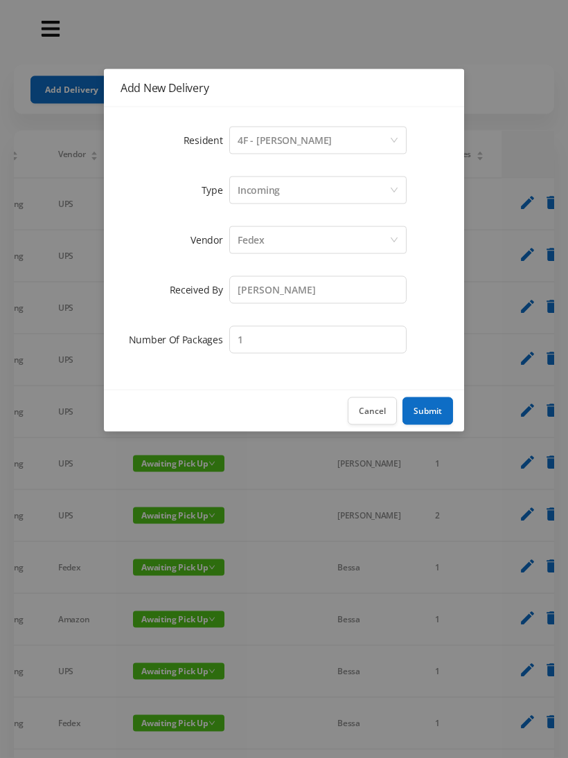
click at [419, 412] on button "Submit" at bounding box center [427, 411] width 51 height 28
